Goal: Complete application form: Complete application form

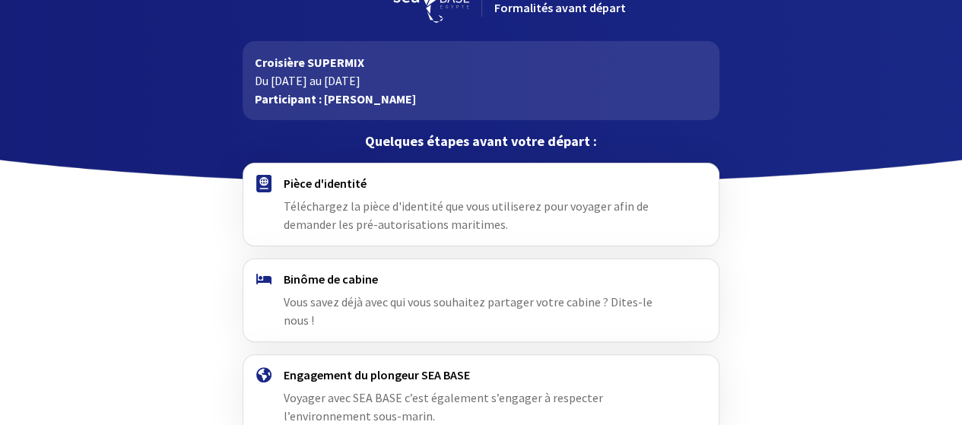
scroll to position [76, 0]
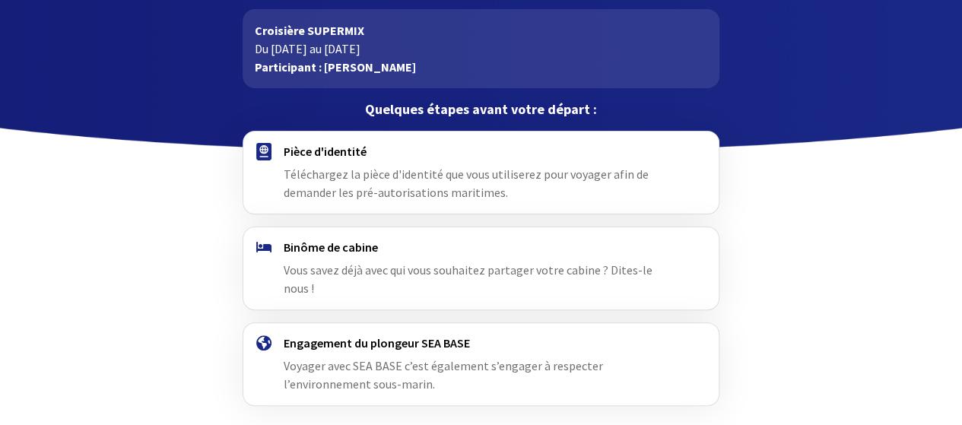
click at [264, 147] on img at bounding box center [263, 151] width 15 height 17
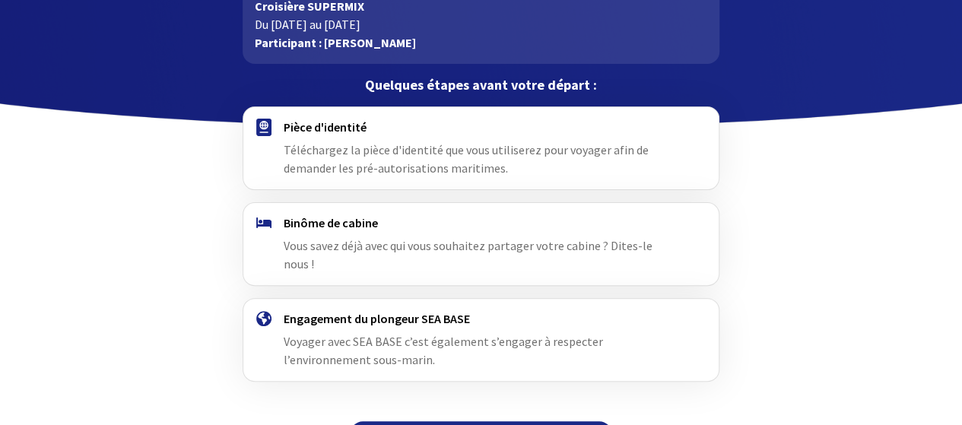
scroll to position [122, 0]
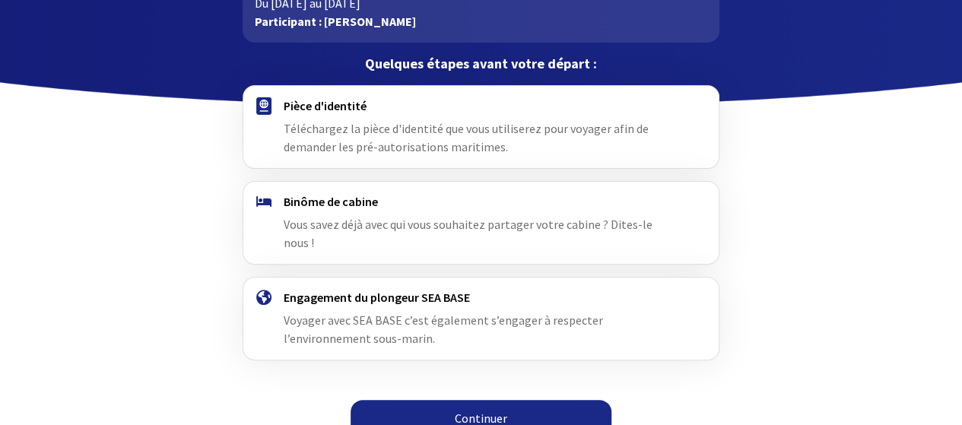
click at [478, 404] on link "Continuer" at bounding box center [481, 418] width 261 height 37
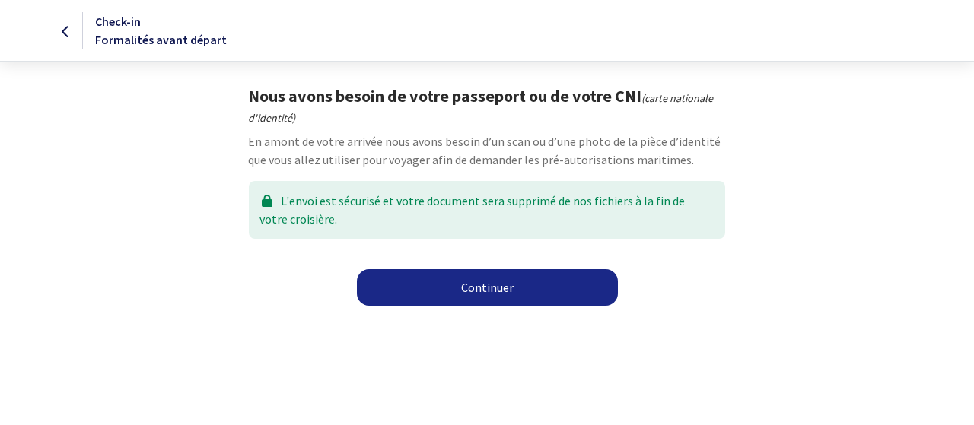
click at [456, 292] on link "Continuer" at bounding box center [487, 287] width 261 height 37
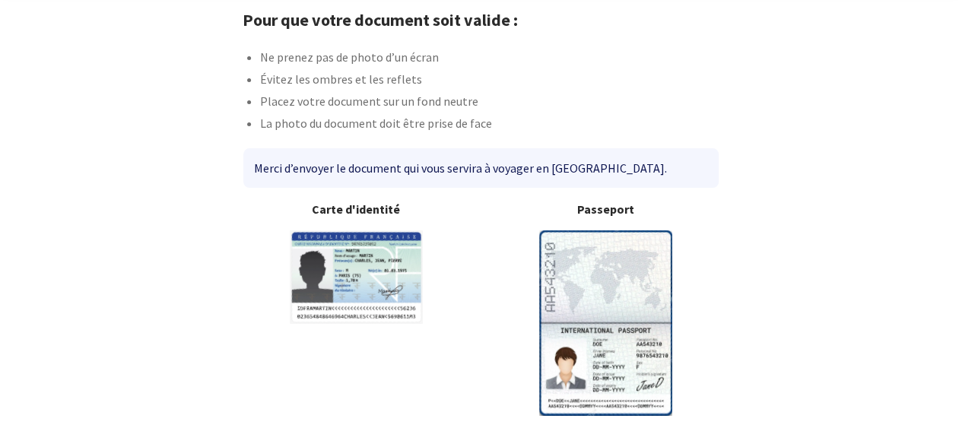
scroll to position [142, 0]
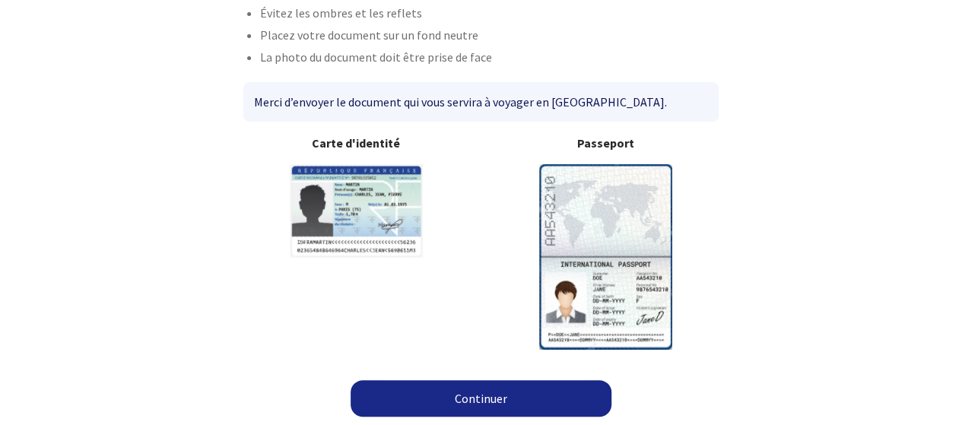
click at [463, 396] on link "Continuer" at bounding box center [481, 398] width 261 height 37
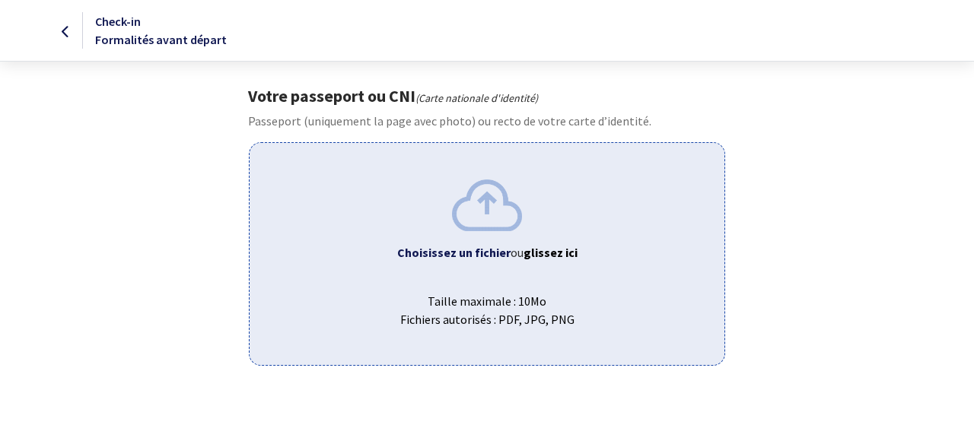
click at [429, 240] on div "Choisissez un fichier ou glissez ici Taille maximale : 10Mo Fichiers autorisés …" at bounding box center [486, 253] width 475 height 223
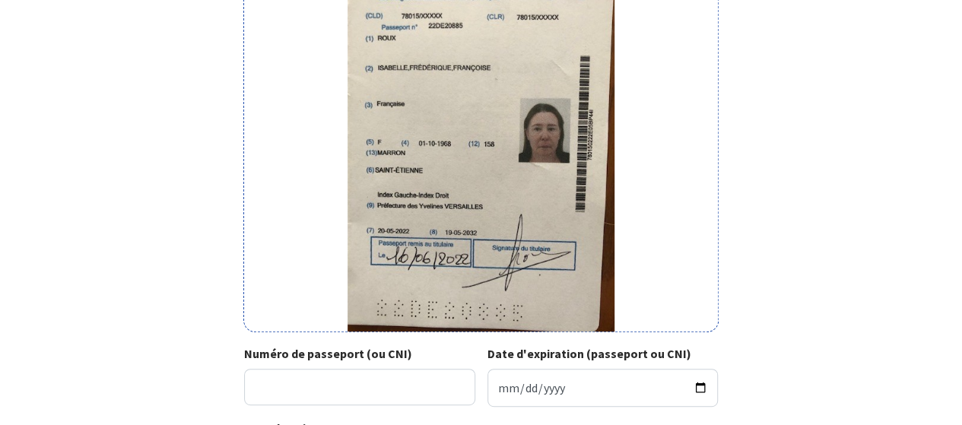
scroll to position [214, 0]
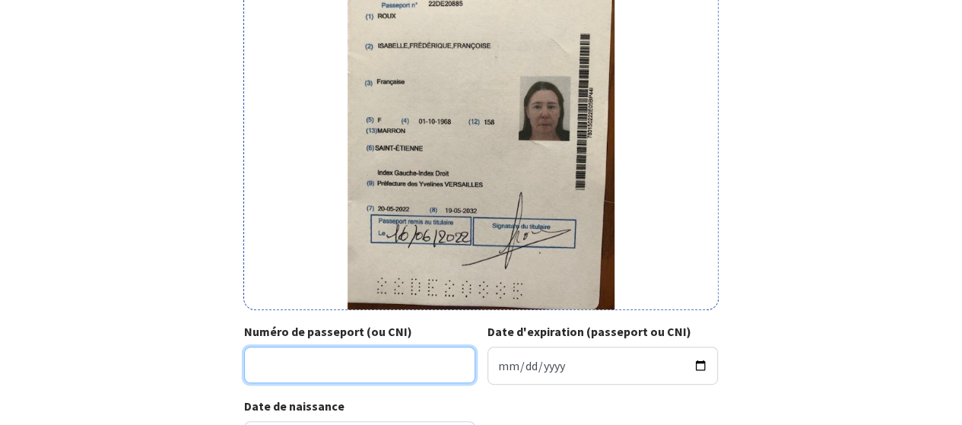
click at [315, 364] on input "Numéro de passeport (ou CNI)" at bounding box center [359, 365] width 231 height 37
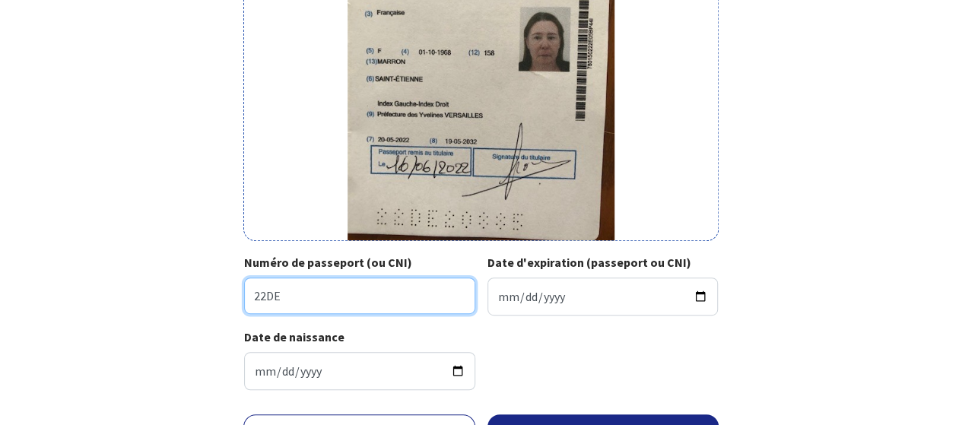
scroll to position [290, 0]
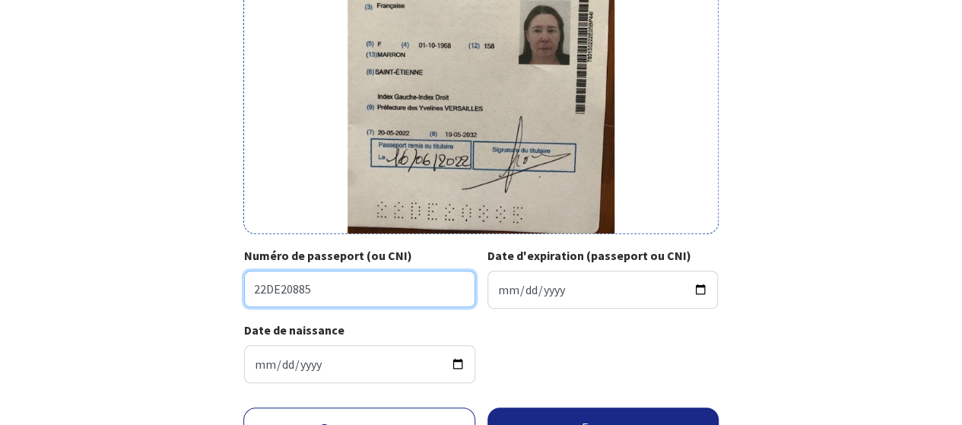
type input "22DE20885"
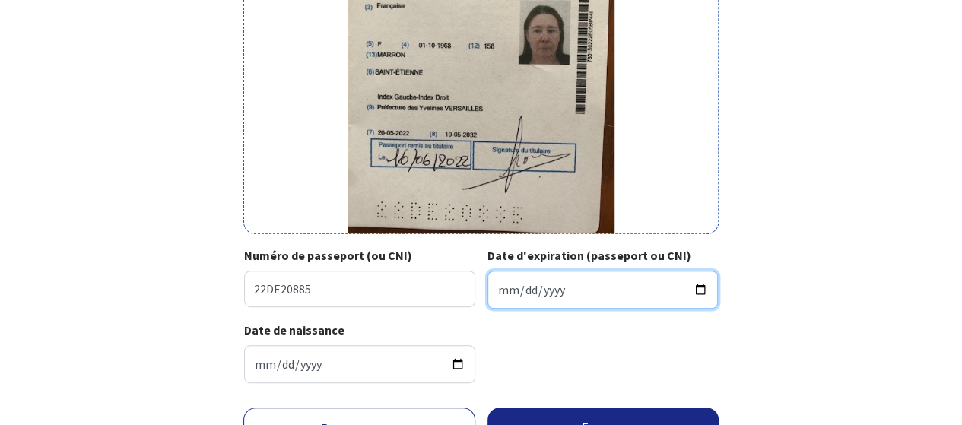
click at [542, 287] on input "Date d'expiration (passeport ou CNI)" at bounding box center [603, 290] width 231 height 38
click at [502, 291] on input "Date d'expiration (passeport ou CNI)" at bounding box center [603, 290] width 231 height 38
type input "2032-05-19"
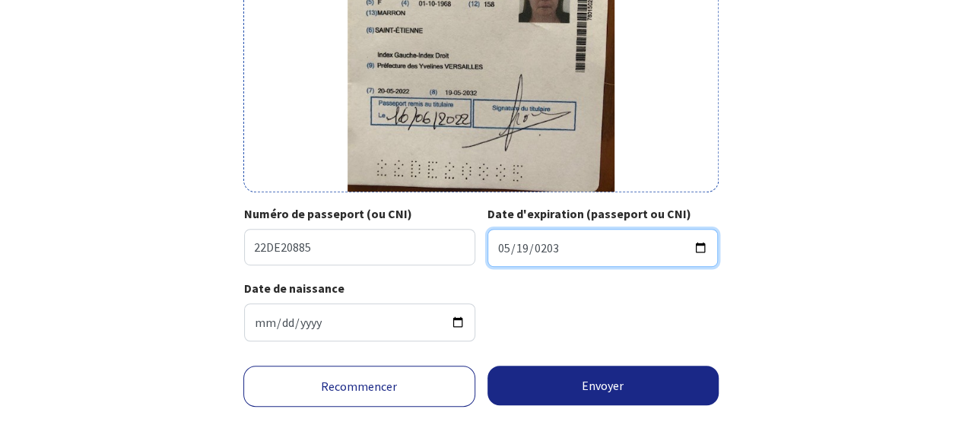
scroll to position [366, 0]
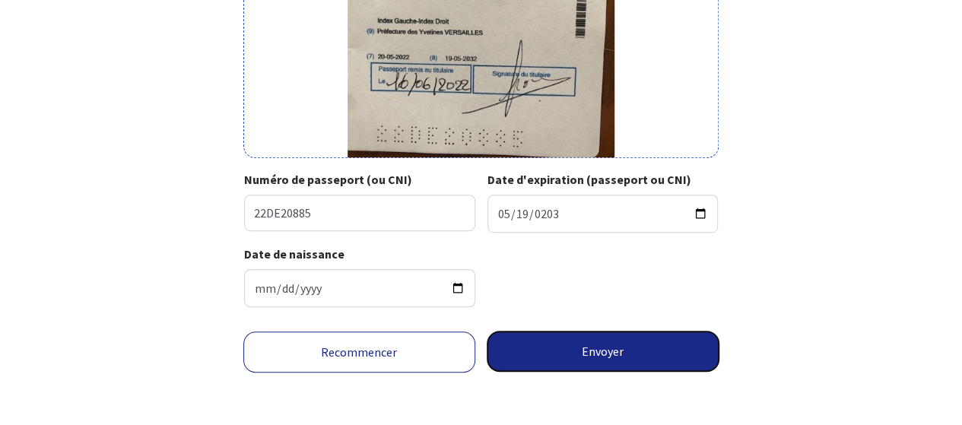
click at [587, 355] on button "Envoyer" at bounding box center [604, 352] width 232 height 40
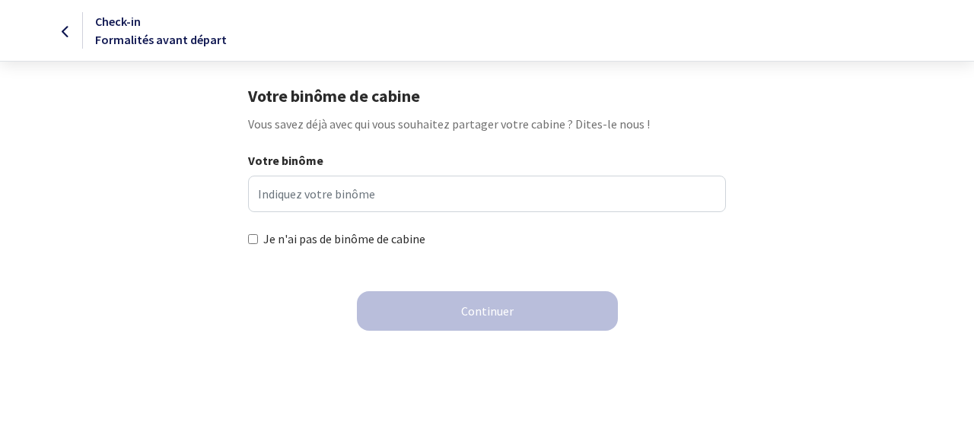
click at [271, 239] on label "Je n'ai pas de binôme de cabine" at bounding box center [344, 239] width 162 height 18
click at [258, 239] on input "Je n'ai pas de binôme de cabine" at bounding box center [253, 239] width 10 height 10
checkbox input "true"
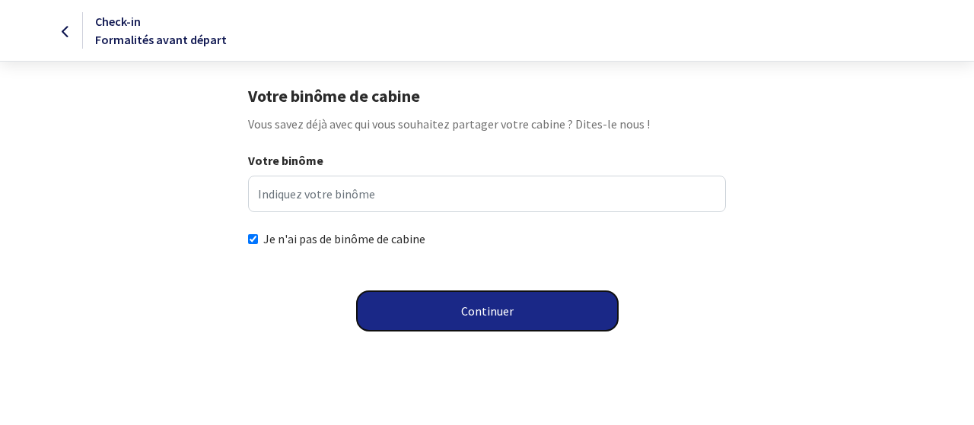
click at [508, 313] on button "Continuer" at bounding box center [487, 311] width 261 height 40
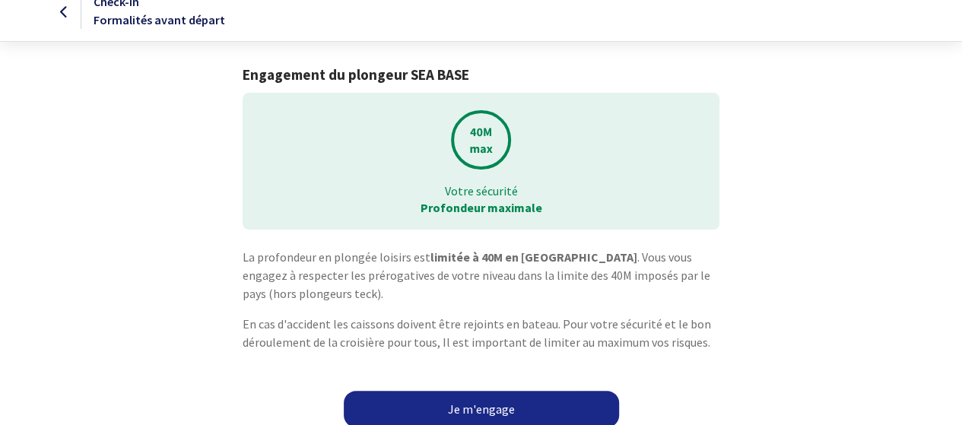
scroll to position [30, 0]
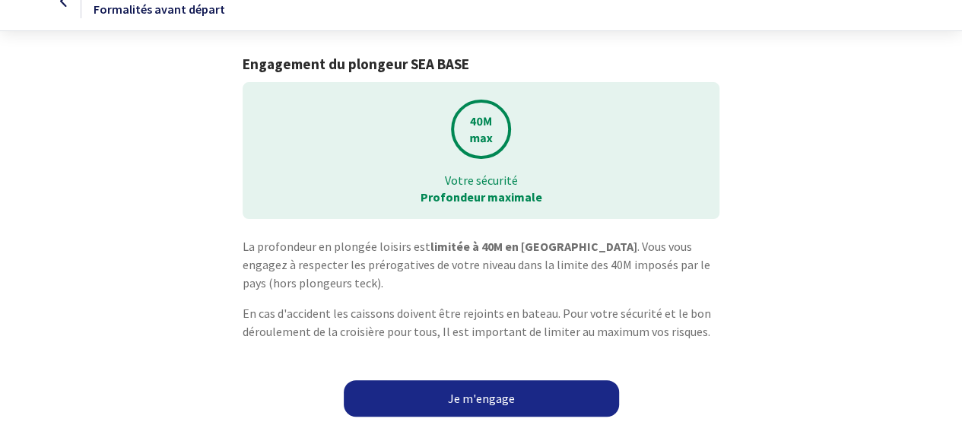
click at [458, 401] on link "Je m'engage" at bounding box center [481, 398] width 275 height 37
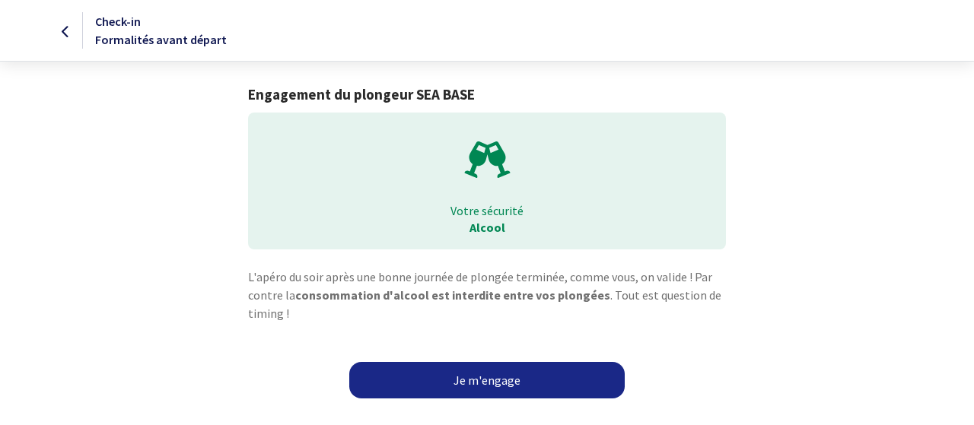
click at [489, 383] on link "Je m'engage" at bounding box center [486, 380] width 275 height 37
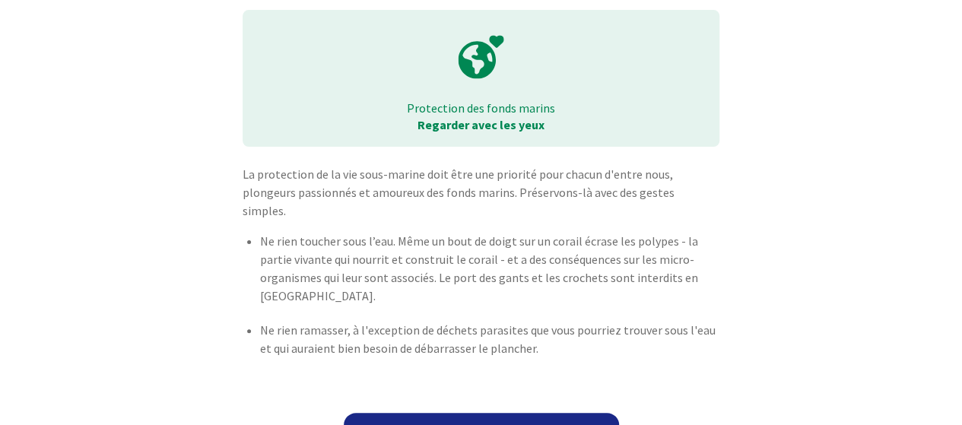
scroll to position [117, 0]
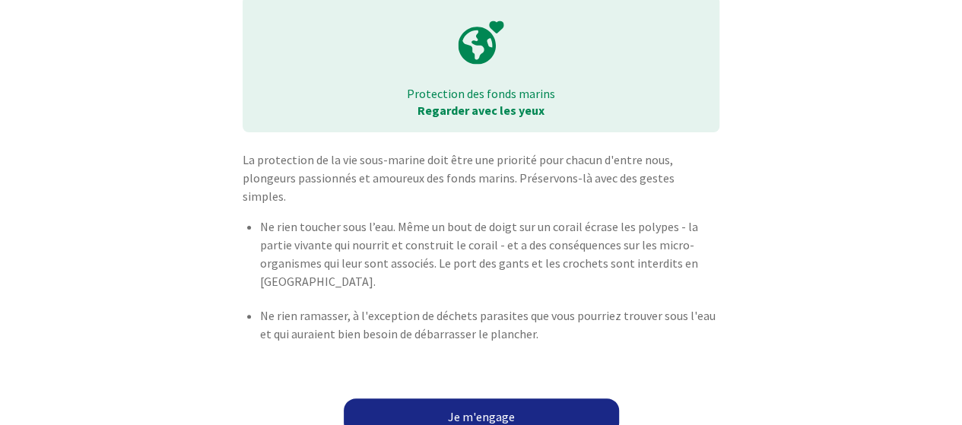
click at [482, 402] on link "Je m'engage" at bounding box center [481, 417] width 275 height 37
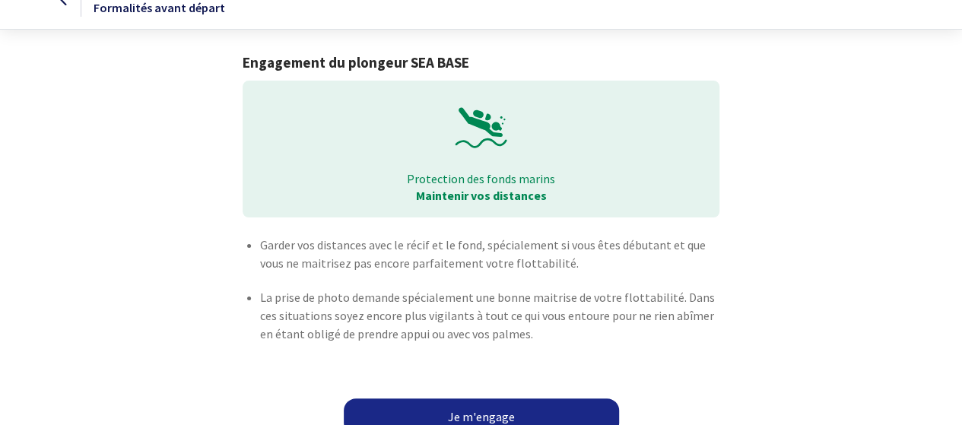
scroll to position [50, 0]
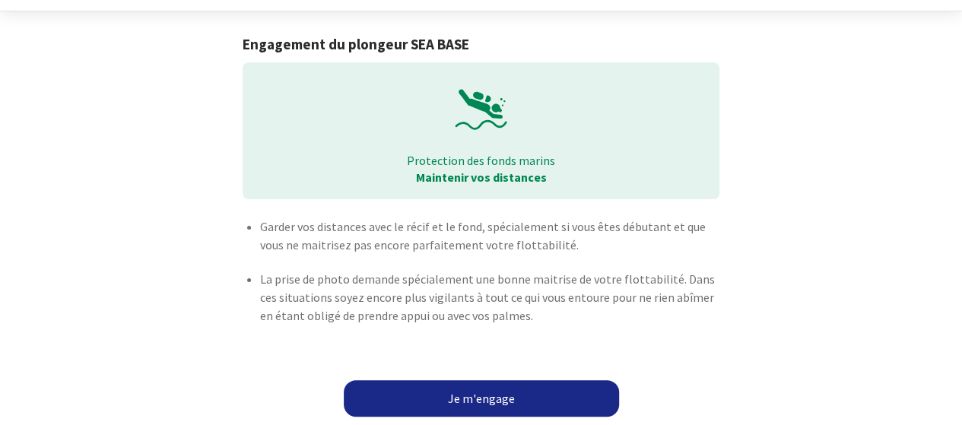
click at [496, 396] on link "Je m'engage" at bounding box center [481, 398] width 275 height 37
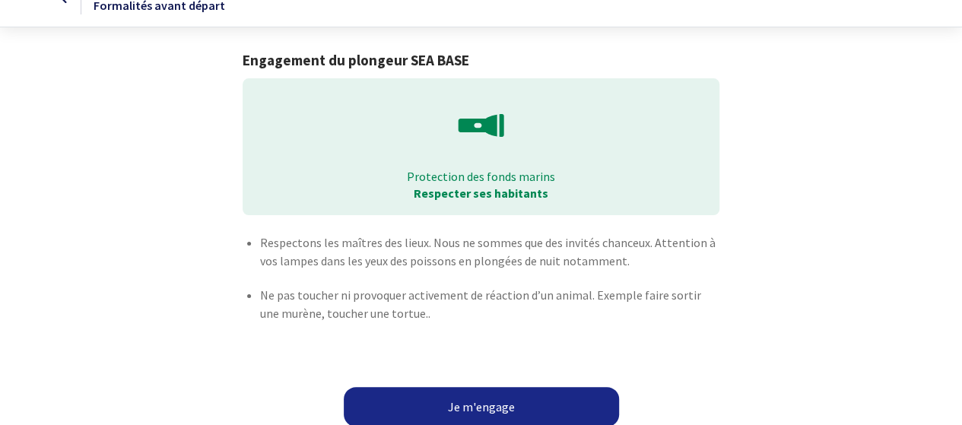
scroll to position [53, 0]
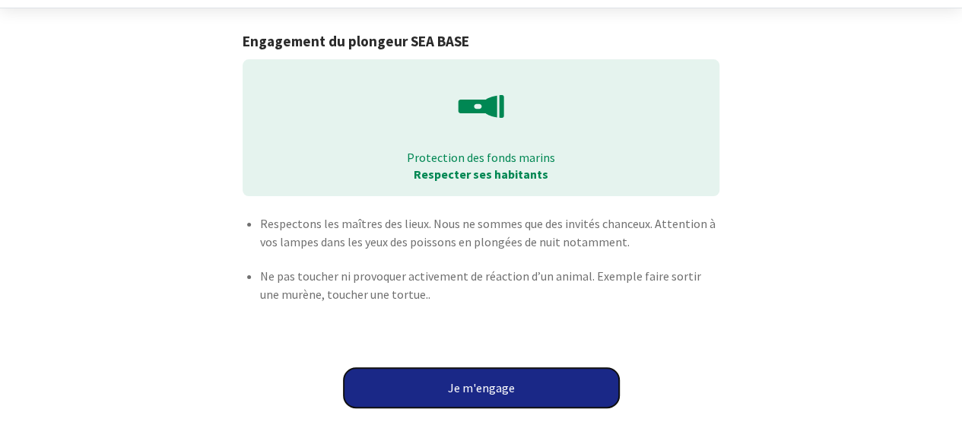
click at [440, 383] on button "Je m'engage" at bounding box center [481, 388] width 275 height 40
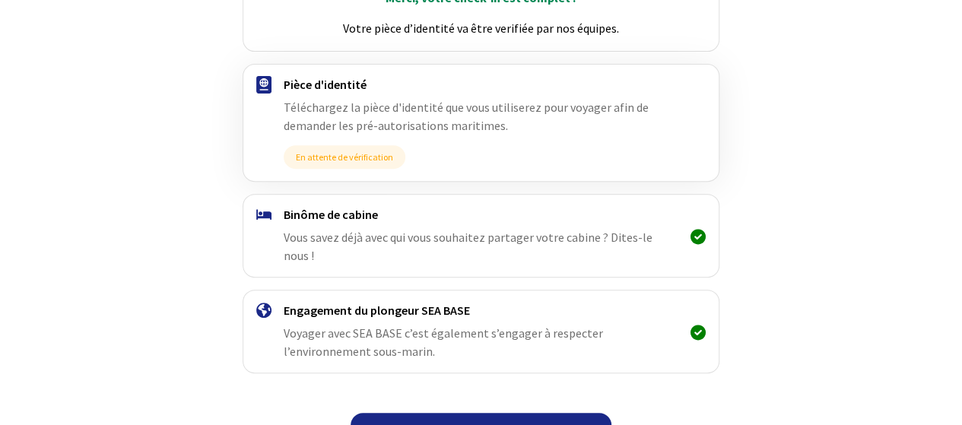
scroll to position [263, 0]
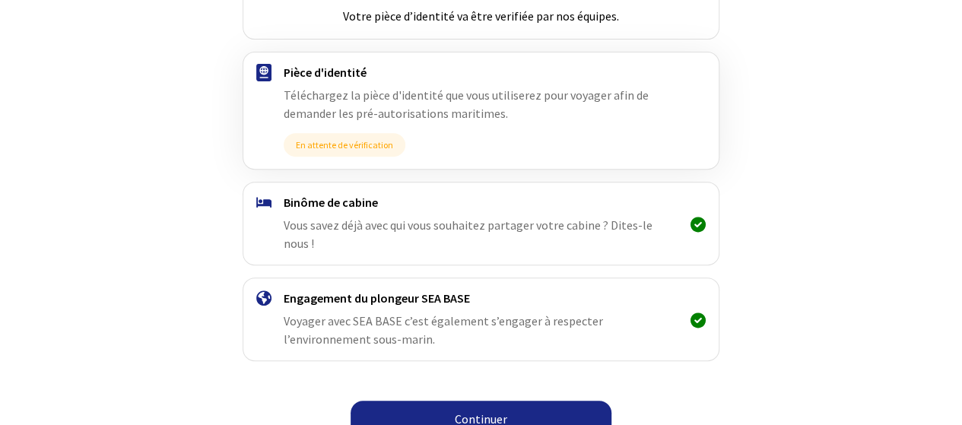
click at [481, 401] on link "Continuer" at bounding box center [481, 419] width 261 height 37
